Goal: Information Seeking & Learning: Understand process/instructions

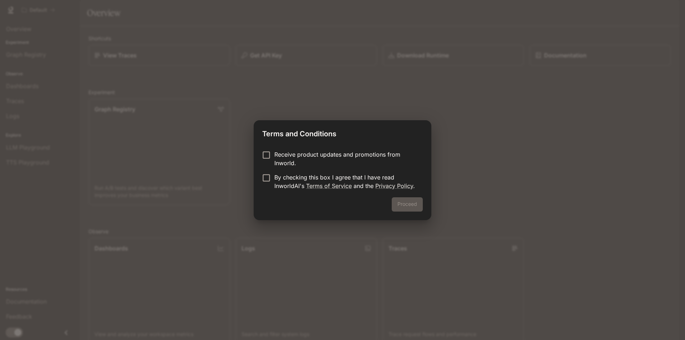
click at [264, 150] on div "Receive product updates and promotions from Inworld. By checking this box I agr…" at bounding box center [343, 171] width 178 height 53
click at [408, 207] on button "Proceed" at bounding box center [407, 204] width 31 height 14
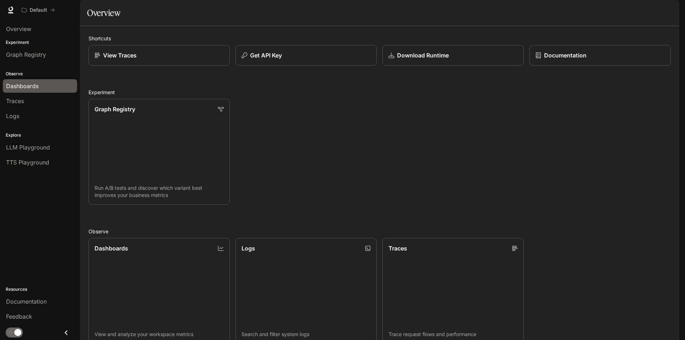
click at [45, 85] on div "Dashboards" at bounding box center [40, 86] width 68 height 9
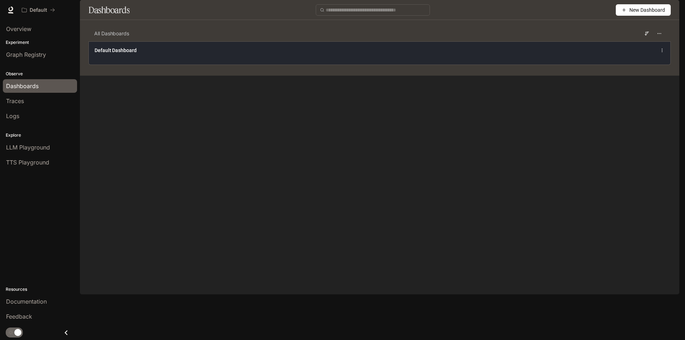
click at [245, 65] on div "Default Dashboard" at bounding box center [380, 52] width 582 height 23
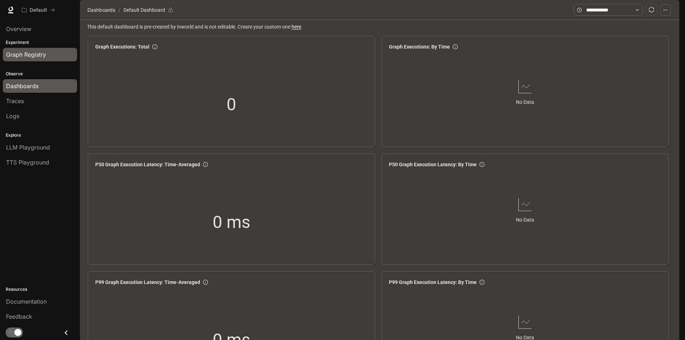
click at [30, 52] on span "Graph Registry" at bounding box center [26, 54] width 40 height 9
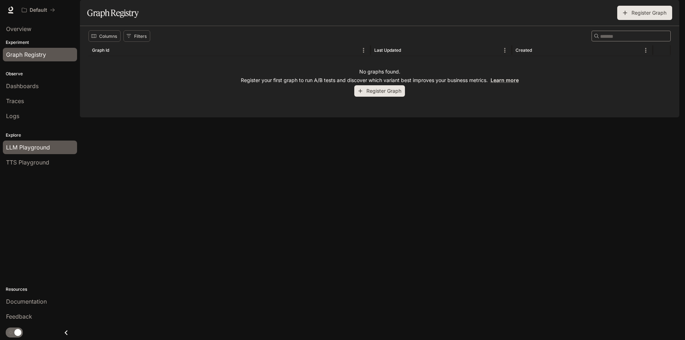
click at [37, 150] on span "LLM Playground" at bounding box center [28, 147] width 44 height 9
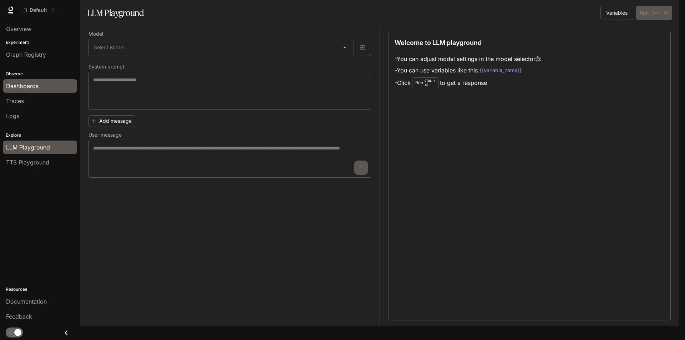
click at [39, 87] on div "Dashboards" at bounding box center [40, 86] width 68 height 9
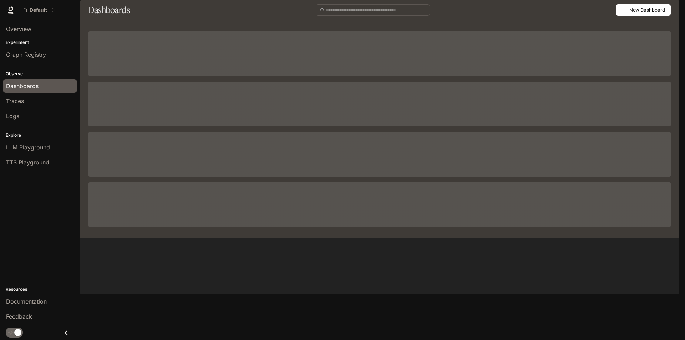
click at [32, 102] on div "Traces" at bounding box center [40, 101] width 68 height 9
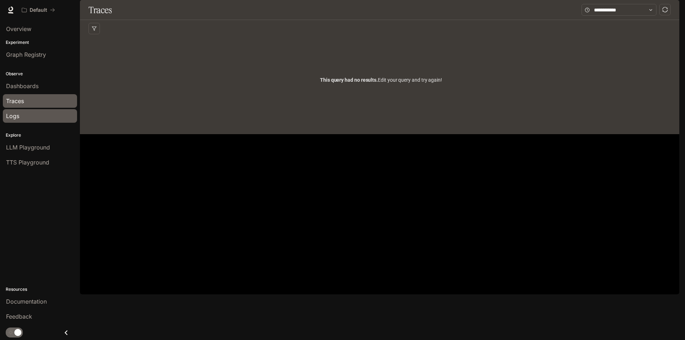
click at [28, 112] on div "Logs" at bounding box center [40, 116] width 68 height 9
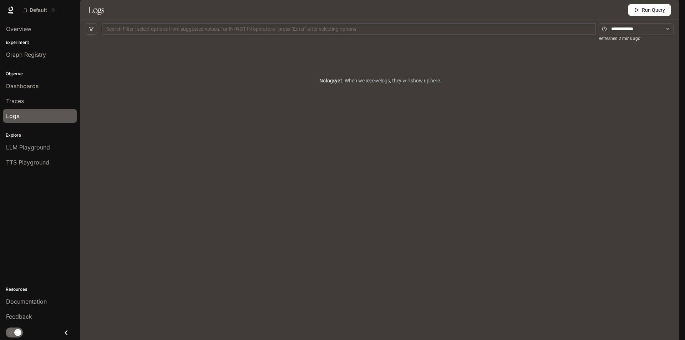
click at [143, 35] on div "Search Filter : select options from suggested values, for IN/NOT IN operators -…" at bounding box center [349, 28] width 494 height 11
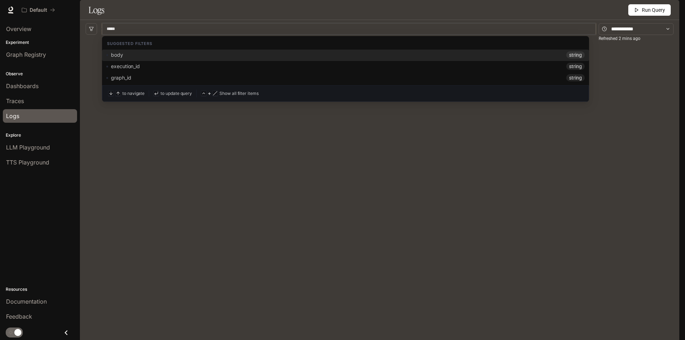
type input "******"
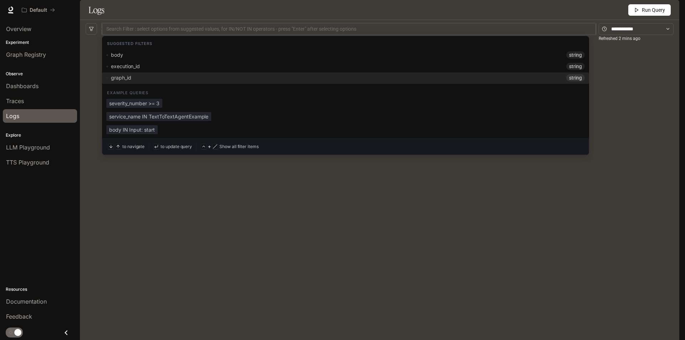
click at [180, 263] on div "No logs yet. When we receive logs , they will show up here" at bounding box center [380, 177] width 588 height 279
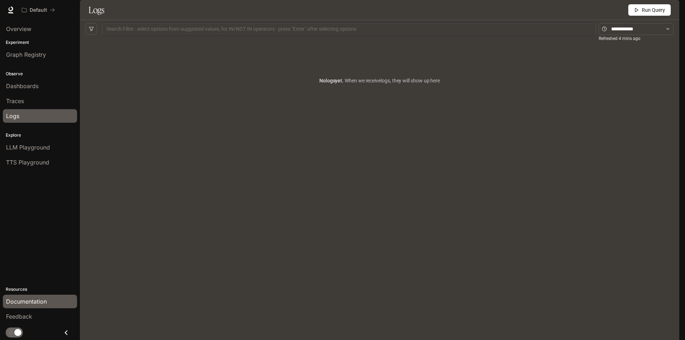
click at [31, 305] on span "Documentation" at bounding box center [26, 301] width 41 height 9
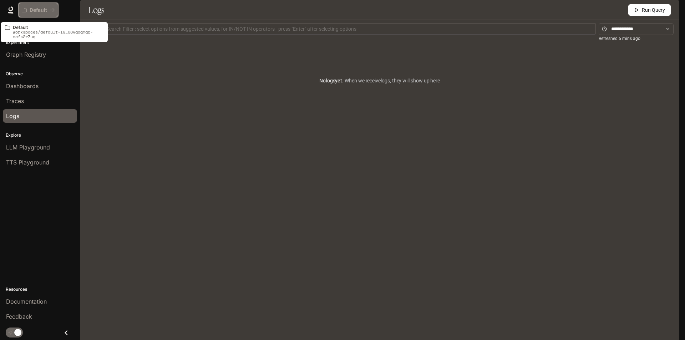
click at [37, 9] on p "Default" at bounding box center [38, 10] width 17 height 6
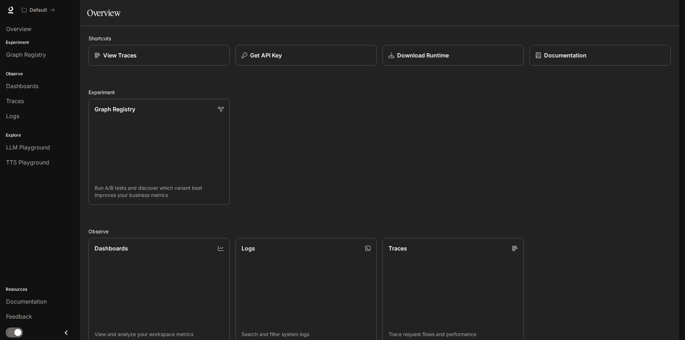
click at [5, 9] on div "Default Documentation Documentation" at bounding box center [342, 10] width 685 height 20
click at [10, 10] on icon at bounding box center [10, 9] width 7 height 7
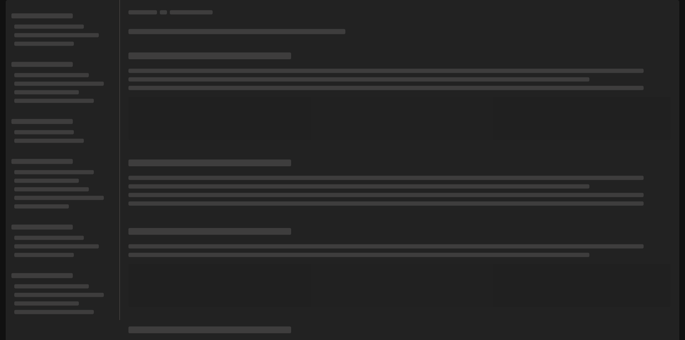
click at [230, 80] on div at bounding box center [399, 95] width 542 height 90
click at [269, 86] on div at bounding box center [399, 95] width 542 height 90
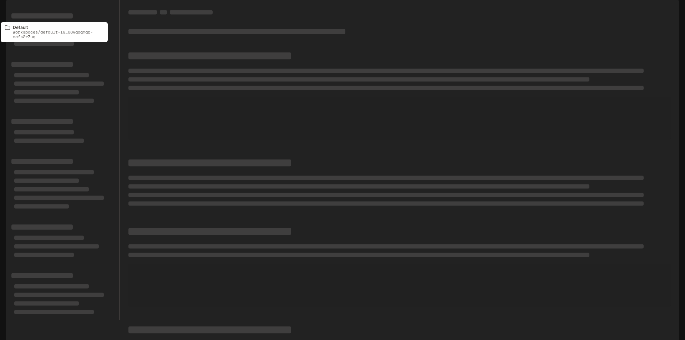
click at [52, 10] on icon "All workspaces" at bounding box center [52, 9] width 5 height 5
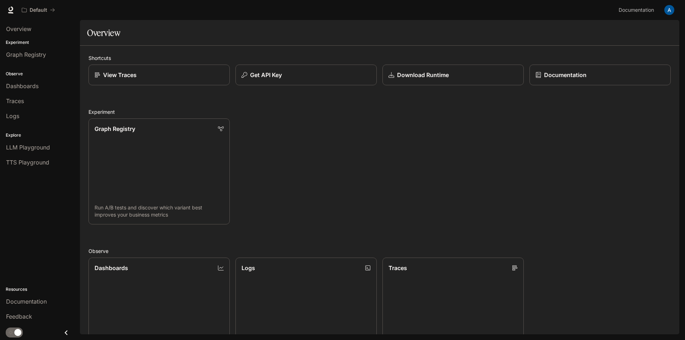
click at [363, 166] on div "Graph Registry Run A/B tests and discover which variant best improves your busi…" at bounding box center [377, 169] width 588 height 112
